Goal: Download file/media

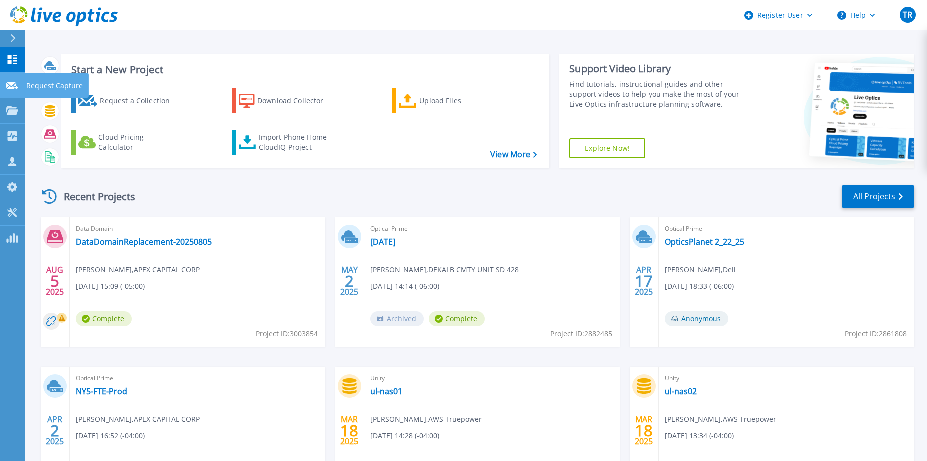
click at [12, 84] on icon at bounding box center [12, 86] width 12 height 8
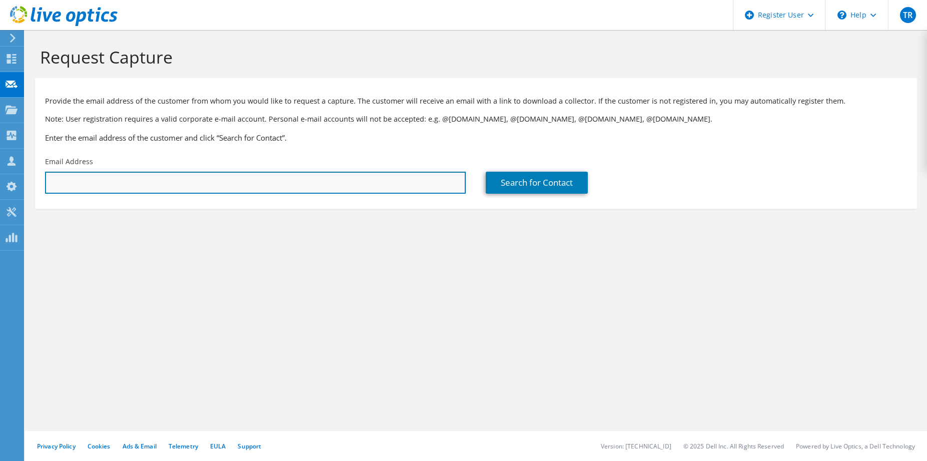
click at [236, 179] on input "text" at bounding box center [255, 183] width 421 height 22
type input "d"
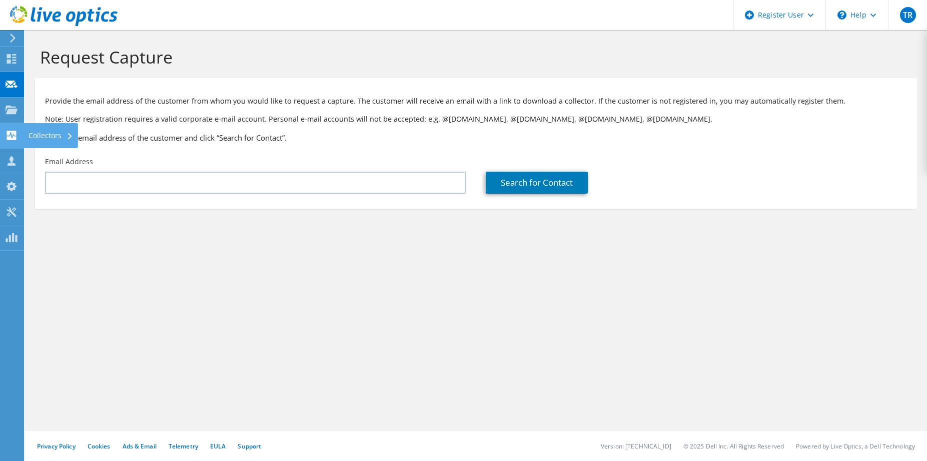
click at [14, 133] on use at bounding box center [12, 136] width 10 height 10
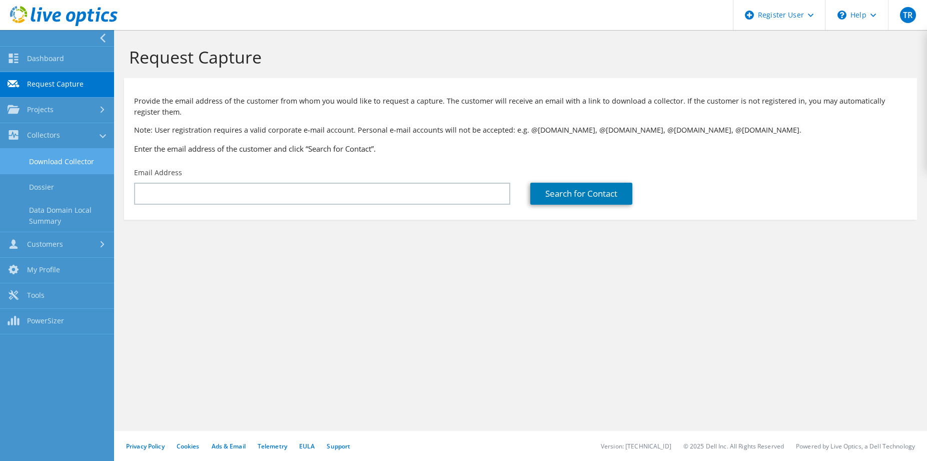
click at [76, 159] on link "Download Collector" at bounding box center [57, 162] width 114 height 26
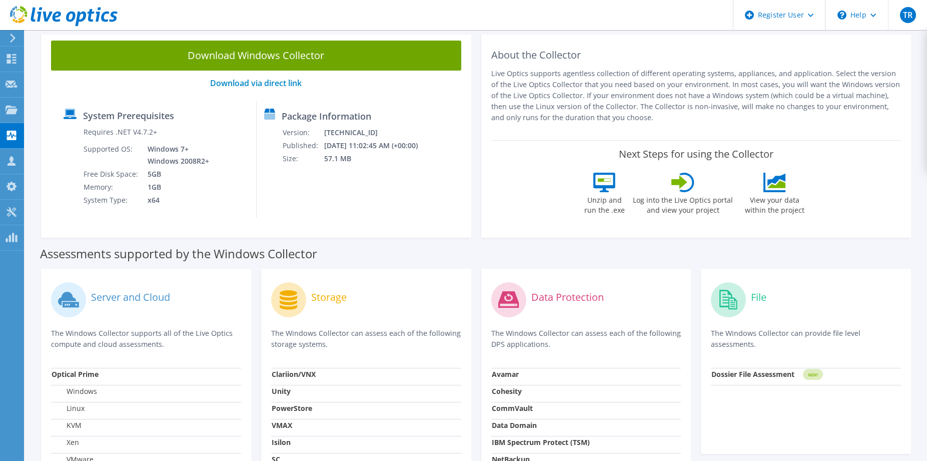
scroll to position [18, 0]
